Goal: Task Accomplishment & Management: Manage account settings

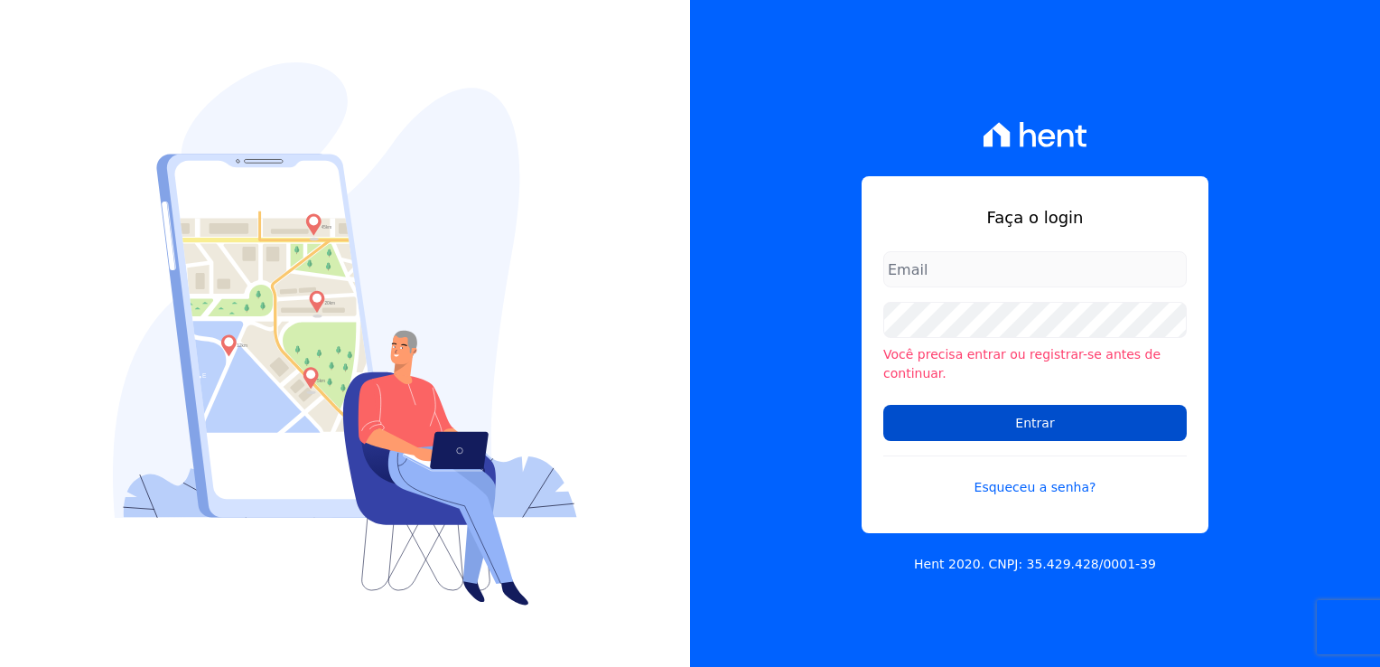
type input "[PERSON_NAME][EMAIL_ADDRESS][DOMAIN_NAME]"
click at [997, 415] on input "Entrar" at bounding box center [1034, 423] width 303 height 36
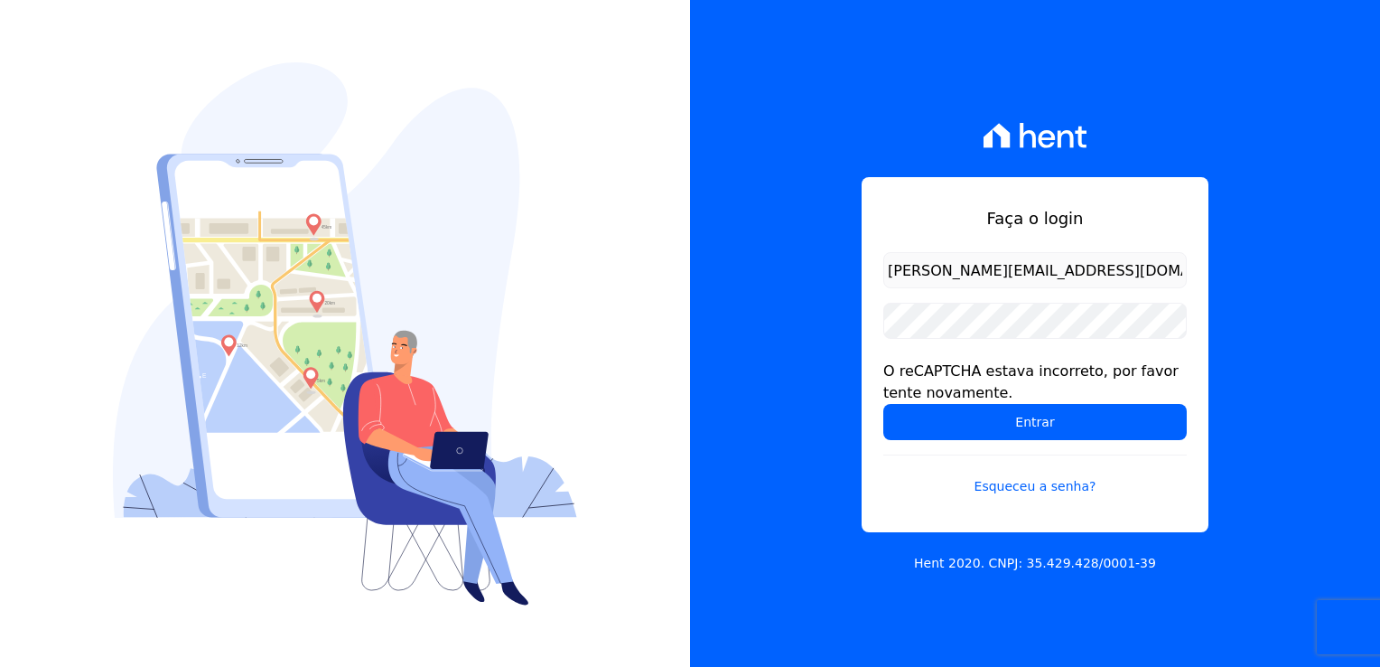
click at [1108, 445] on form "[PERSON_NAME][EMAIL_ADDRESS][DOMAIN_NAME] O reCAPTCHA estava incorreto, por fav…" at bounding box center [1034, 385] width 303 height 266
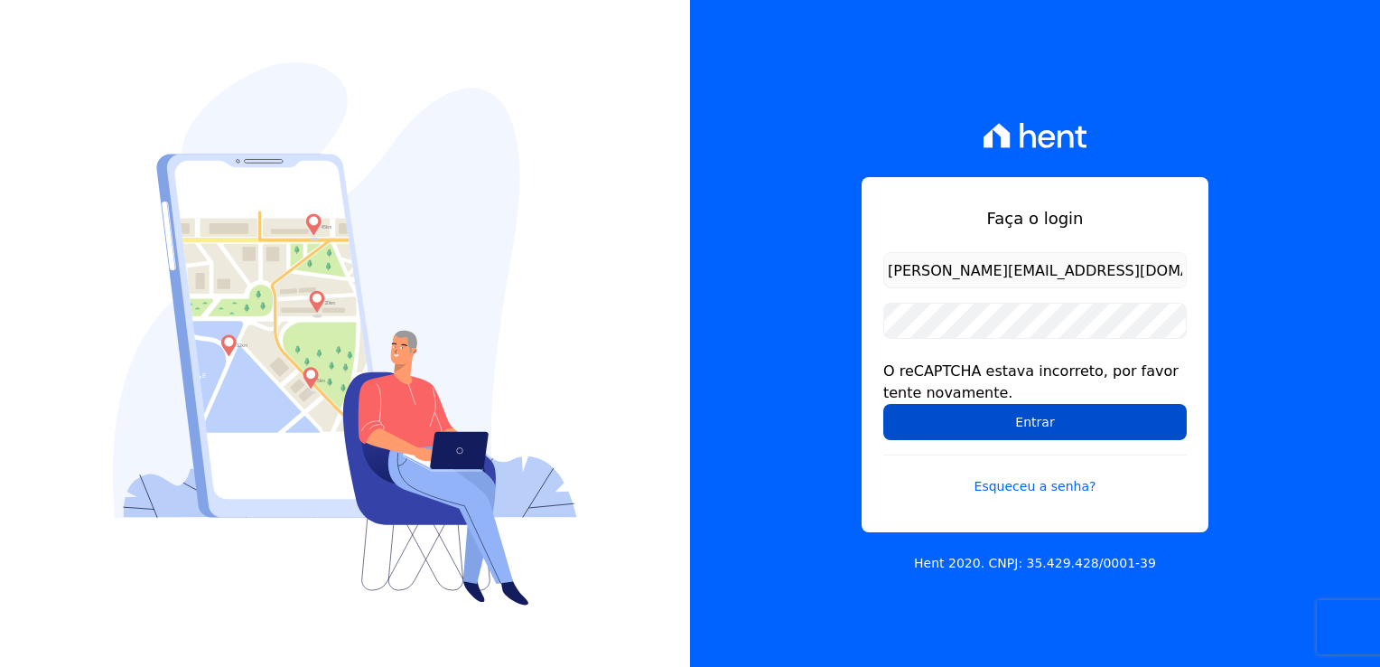
click at [1109, 431] on input "Entrar" at bounding box center [1034, 422] width 303 height 36
